Goal: Information Seeking & Learning: Learn about a topic

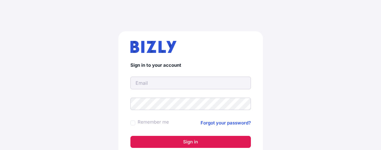
type input "[EMAIL_ADDRESS][DOMAIN_NAME]"
click at [182, 138] on button "Sign in" at bounding box center [190, 142] width 120 height 12
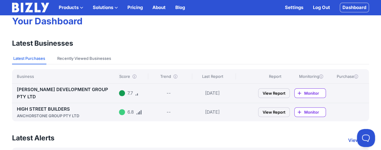
click at [55, 106] on link "HIGH STREET BUILDERS ANCHORSTONE GROUP PTY LTD" at bounding box center [67, 112] width 100 height 13
click at [91, 89] on link "[PERSON_NAME] DEVELOPMENT GROUP PTY LTD" at bounding box center [62, 93] width 91 height 13
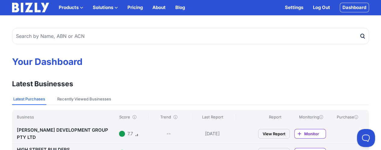
scroll to position [0, 0]
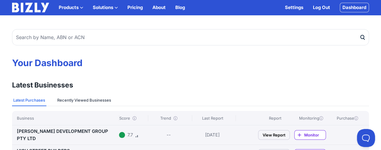
click at [105, 97] on button "Recently Viewed Businesses" at bounding box center [84, 100] width 56 height 11
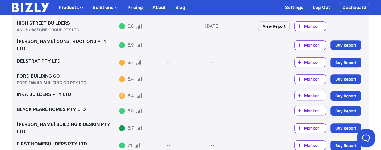
scroll to position [129, 0]
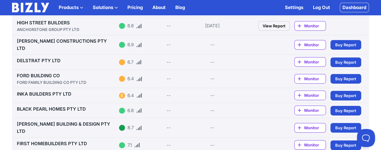
click at [51, 73] on link "FORD BUILDING CO FORD FAMILY BUILDING CO PTY LTD" at bounding box center [67, 79] width 100 height 13
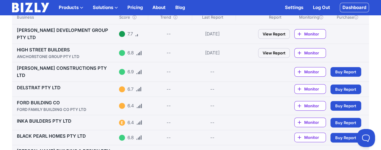
scroll to position [102, 0]
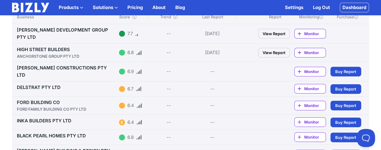
click at [71, 62] on div "[PERSON_NAME] CONSTRUCTIONS PTY LTD 6.9 -- -- Monitor Buy Buy Report" at bounding box center [190, 71] width 357 height 19
click at [81, 65] on link "[PERSON_NAME] CONSTRUCTIONS PTY LTD" at bounding box center [62, 71] width 90 height 13
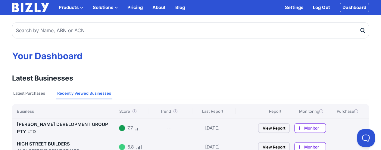
scroll to position [7, 0]
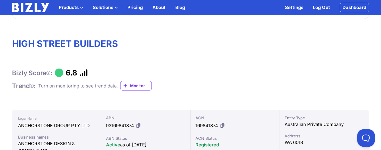
scroll to position [25, 0]
click at [146, 86] on span "Monitor" at bounding box center [140, 86] width 21 height 6
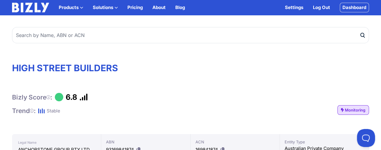
click at [357, 111] on span "Monitoring" at bounding box center [355, 110] width 20 height 6
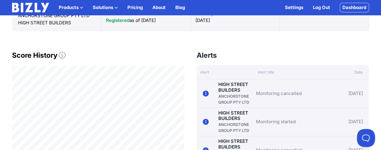
scroll to position [167, 0]
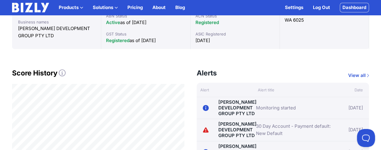
click at [250, 132] on link "TINGEY DEVELOPMENT GROUP PTY LTD" at bounding box center [237, 129] width 38 height 17
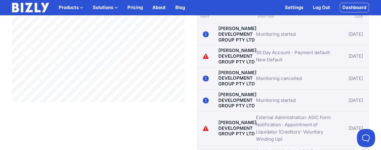
click at [233, 60] on link "[PERSON_NAME] DEVELOPMENT GROUP PTY LTD" at bounding box center [237, 56] width 38 height 17
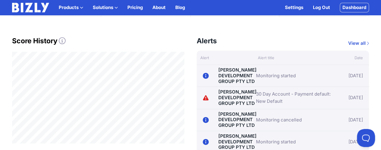
click at [285, 94] on link "30 Day Account - Payment default: New Default" at bounding box center [296, 98] width 80 height 14
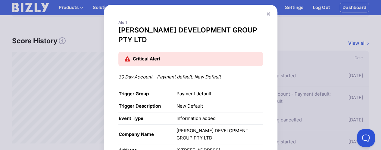
scroll to position [4, 0]
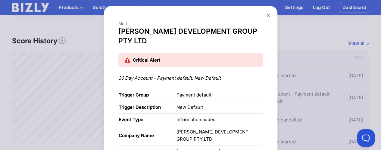
click at [269, 11] on button at bounding box center [268, 15] width 8 height 9
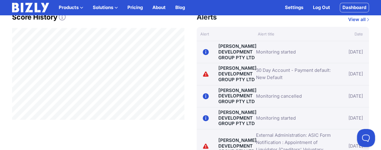
scroll to position [203, 0]
click at [291, 75] on link "30 Day Account - Payment default: New Default" at bounding box center [296, 74] width 80 height 14
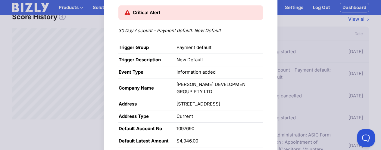
scroll to position [0, 0]
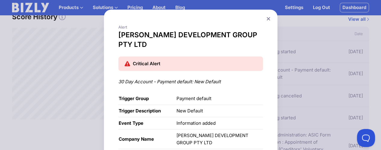
click at [268, 17] on button at bounding box center [268, 18] width 8 height 9
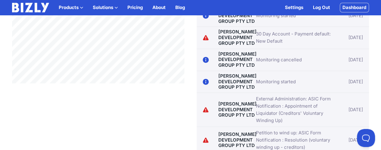
scroll to position [240, 0]
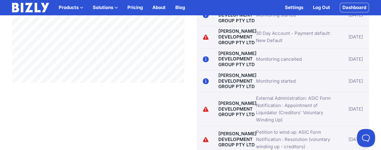
click at [280, 106] on link "External Administration: ASIC Form Notification : Appointment of Liquidator (Cr…" at bounding box center [296, 109] width 80 height 29
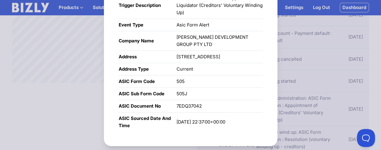
scroll to position [122, 0]
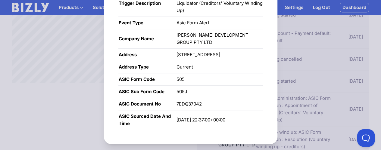
click at [315, 65] on div "Alert TINGEY DEVELOPMENT GROUP PTY LTD Critical Alert External Administration: …" at bounding box center [190, 16] width 381 height 276
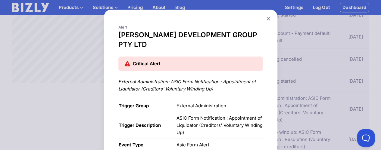
click at [268, 18] on icon at bounding box center [267, 18] width 3 height 3
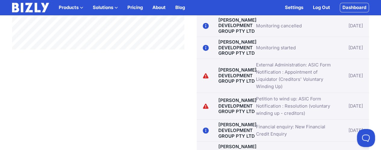
scroll to position [275, 0]
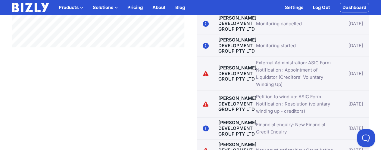
click at [297, 107] on link "Petition to wind up: ASIC Form Notification : Resolution (voluntary winding up …" at bounding box center [296, 104] width 80 height 22
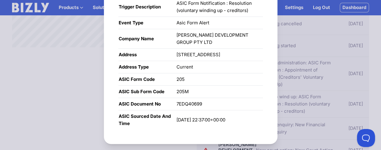
scroll to position [0, 0]
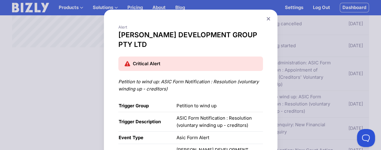
click at [268, 20] on icon at bounding box center [268, 19] width 4 height 4
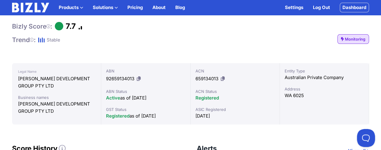
scroll to position [70, 0]
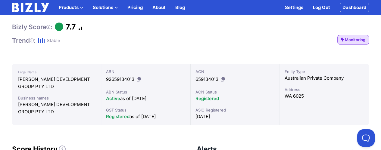
click at [357, 43] on link "Monitoring" at bounding box center [353, 40] width 32 height 10
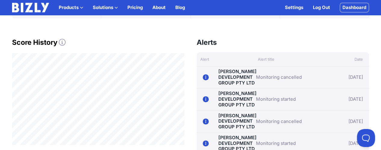
scroll to position [177, 0]
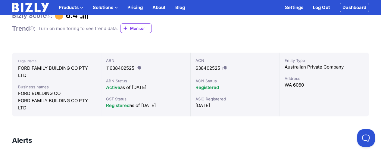
scroll to position [187, 0]
